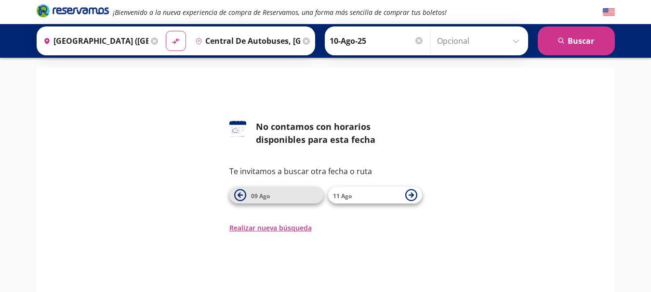
click at [274, 197] on span "09 Ago" at bounding box center [284, 196] width 67 height 12
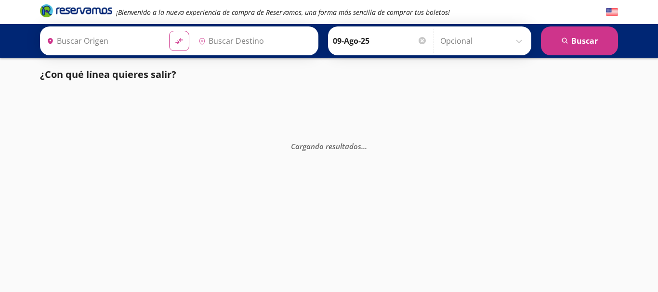
type input "Central de Autobuses, [GEOGRAPHIC_DATA]"
type input "[GEOGRAPHIC_DATA] ([GEOGRAPHIC_DATA][PERSON_NAME]), [GEOGRAPHIC_DATA]"
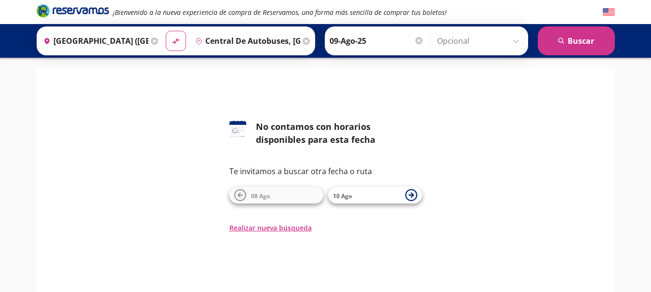
click at [378, 204] on div "126 No contamos con horarios disponibles para esta fecha Te invitamos a buscar …" at bounding box center [325, 176] width 193 height 113
click at [386, 198] on span "10 Ago" at bounding box center [366, 196] width 67 height 12
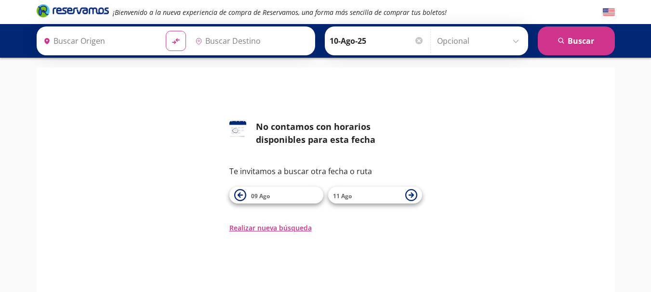
type input "Central de Autobuses, [GEOGRAPHIC_DATA]"
type input "[GEOGRAPHIC_DATA] ([GEOGRAPHIC_DATA][PERSON_NAME]), [GEOGRAPHIC_DATA]"
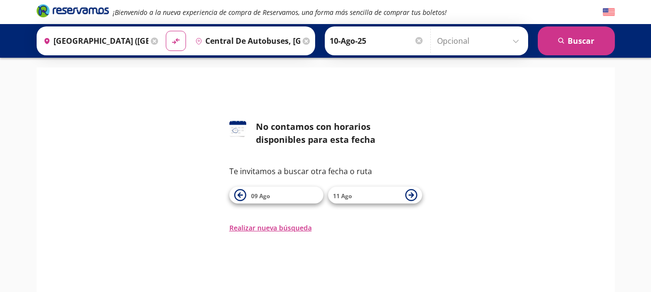
click at [386, 198] on span "11 Ago" at bounding box center [366, 196] width 67 height 12
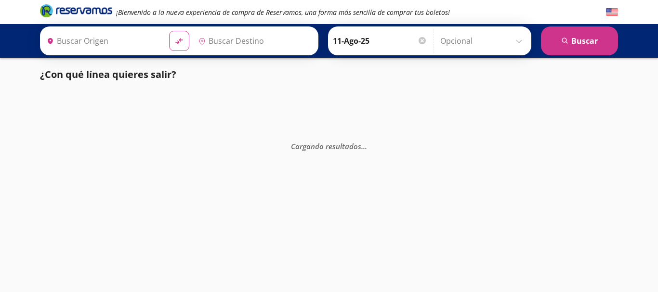
type input "Central de Autobuses, [GEOGRAPHIC_DATA]"
type input "[GEOGRAPHIC_DATA] ([GEOGRAPHIC_DATA][PERSON_NAME]), [GEOGRAPHIC_DATA]"
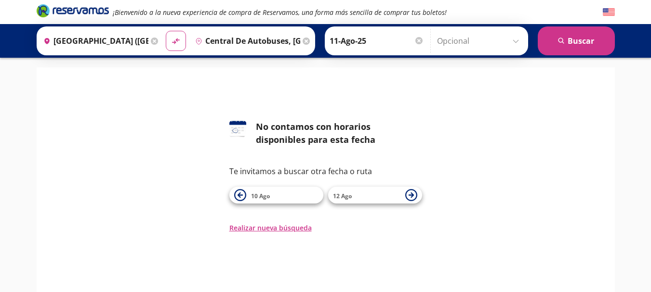
click at [386, 198] on span "12 Ago" at bounding box center [366, 196] width 67 height 12
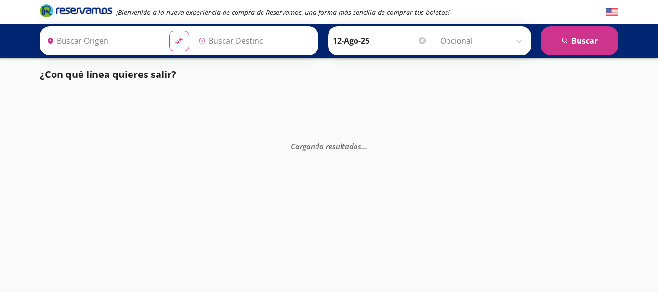
type input "[GEOGRAPHIC_DATA] ([GEOGRAPHIC_DATA][PERSON_NAME]), [GEOGRAPHIC_DATA]"
type input "Central de Autobuses, [GEOGRAPHIC_DATA]"
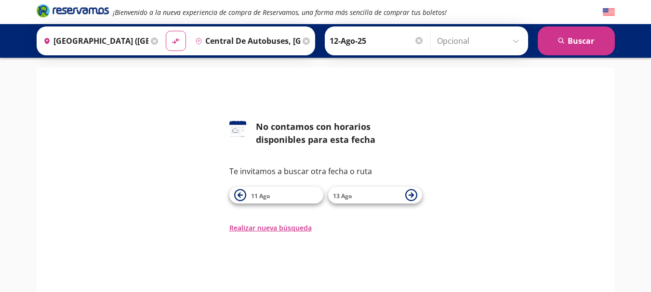
click at [386, 198] on span "13 Ago" at bounding box center [366, 196] width 67 height 12
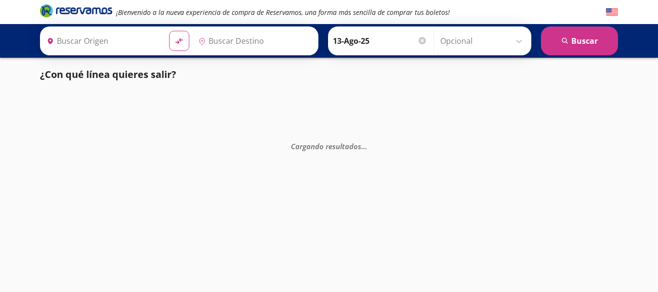
type input "[GEOGRAPHIC_DATA] ([GEOGRAPHIC_DATA][PERSON_NAME]), [GEOGRAPHIC_DATA]"
type input "Central de Autobuses, [GEOGRAPHIC_DATA]"
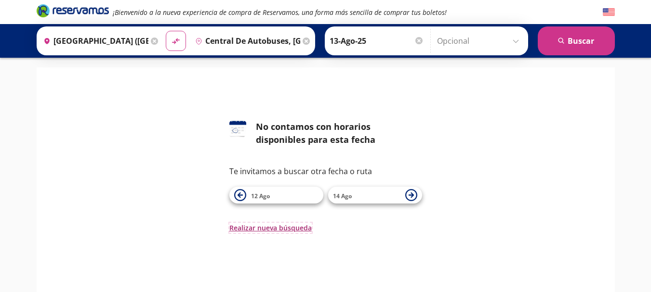
click at [288, 230] on button "Realizar nueva búsqueda" at bounding box center [270, 228] width 82 height 10
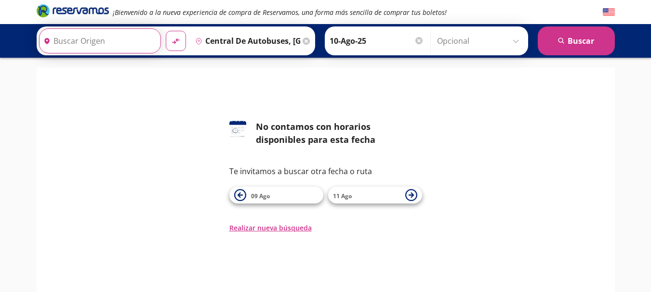
click at [86, 39] on input "Origen" at bounding box center [98, 41] width 118 height 24
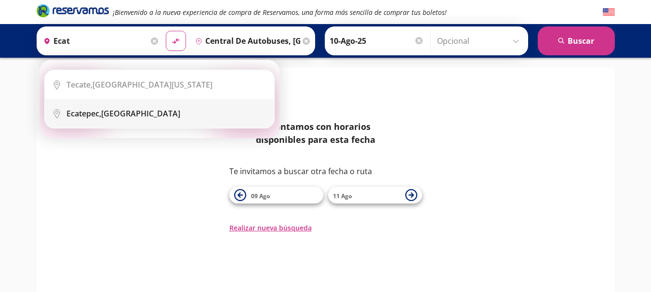
click at [96, 117] on b "Ecatepec," at bounding box center [83, 113] width 35 height 11
type input "Ecatepec, México"
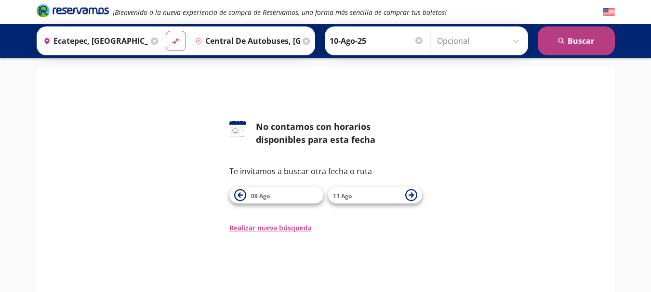
click at [570, 41] on button "search Buscar" at bounding box center [576, 40] width 77 height 29
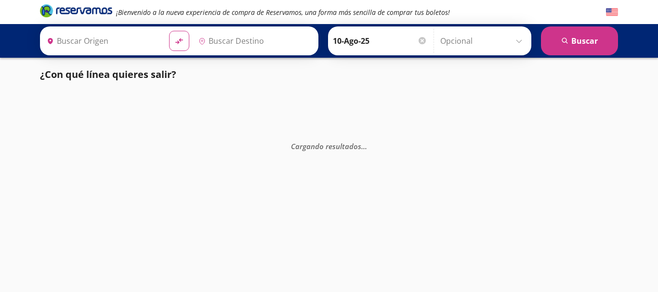
type input "Central de Autobuses, [GEOGRAPHIC_DATA]"
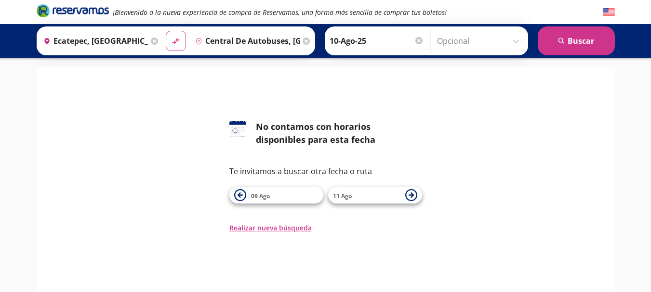
click at [97, 34] on input "Ecatepec, México" at bounding box center [93, 41] width 109 height 24
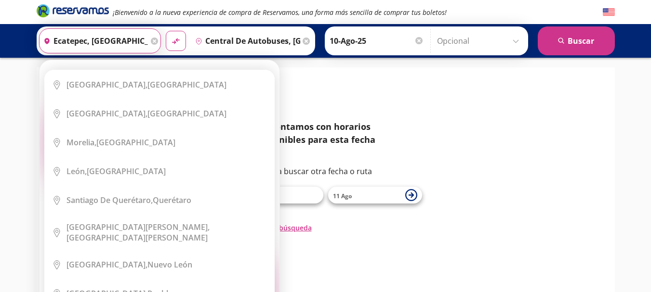
click at [116, 45] on input "Ecatepec, México" at bounding box center [93, 41] width 109 height 24
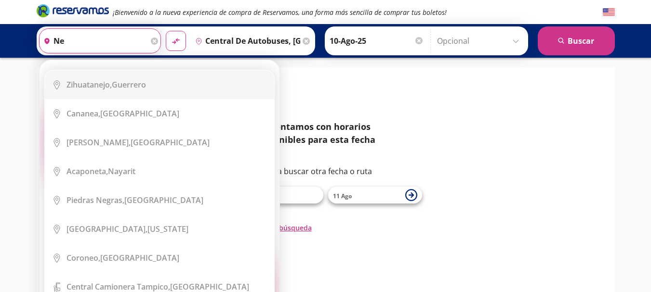
type input "n"
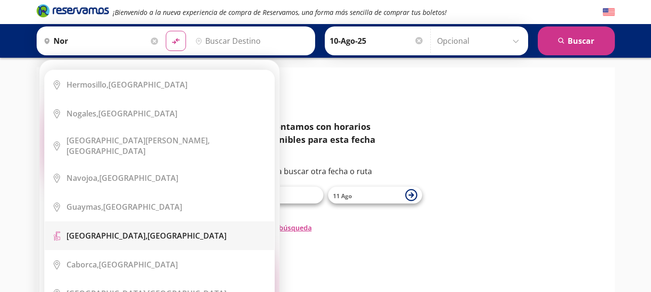
click at [180, 231] on div "Central del Norte, Distrito Federal" at bounding box center [146, 236] width 160 height 11
type input "Central del Norte, Distrito Federal"
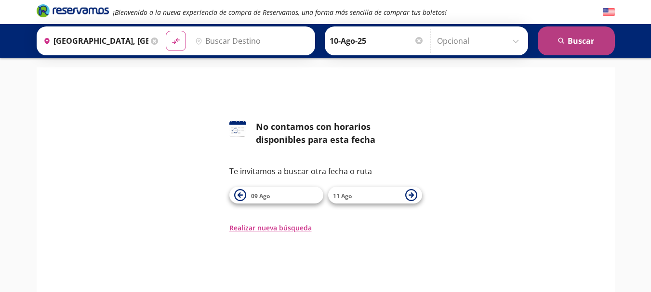
click at [570, 40] on button "search Buscar" at bounding box center [576, 40] width 77 height 29
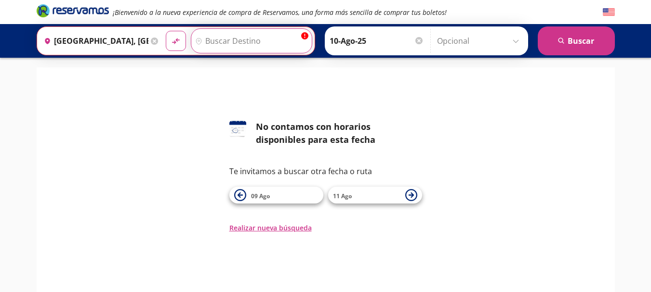
click at [236, 37] on input "Destino" at bounding box center [250, 41] width 118 height 24
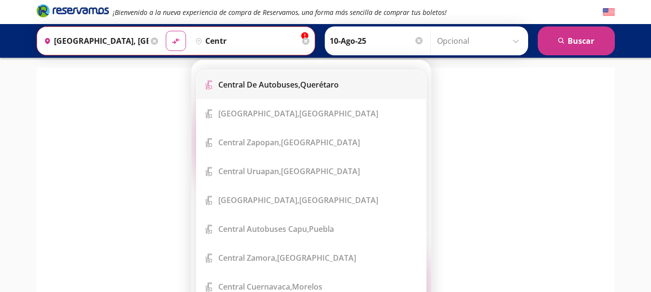
click at [295, 80] on b "Central de Autobuses," at bounding box center [259, 84] width 82 height 11
type input "Central de Autobuses, [GEOGRAPHIC_DATA]"
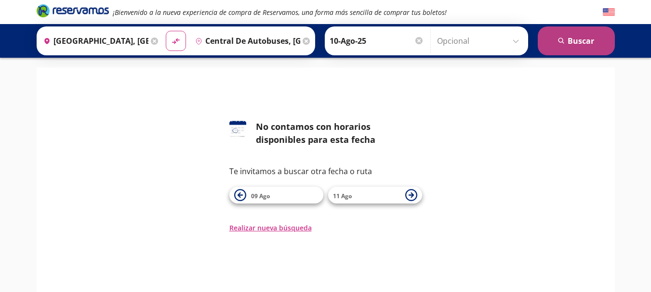
click at [581, 43] on button "search Buscar" at bounding box center [576, 40] width 77 height 29
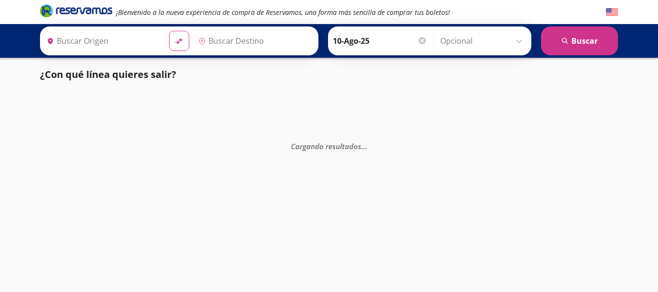
type input "Central de Autobuses, [GEOGRAPHIC_DATA]"
type input "Central del Norte, Distrito Federal"
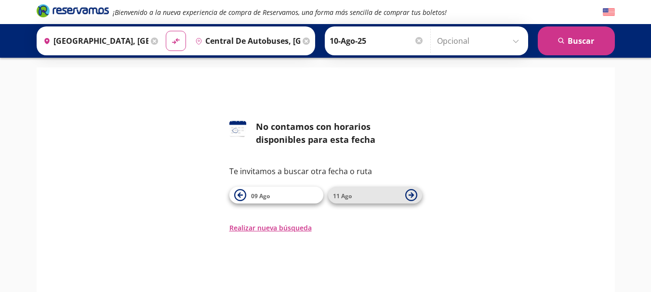
click at [373, 198] on span "11 Ago" at bounding box center [366, 196] width 67 height 12
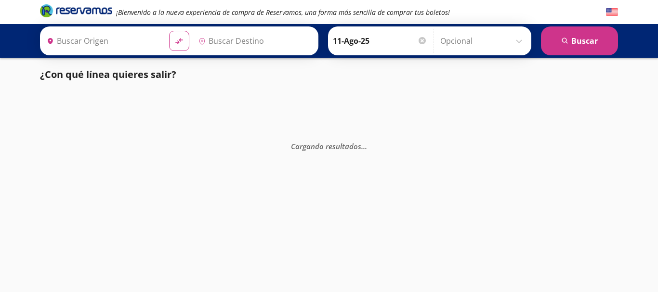
type input "Central del Norte, Distrito Federal"
type input "Central de Autobuses, [GEOGRAPHIC_DATA]"
